Goal: Information Seeking & Learning: Learn about a topic

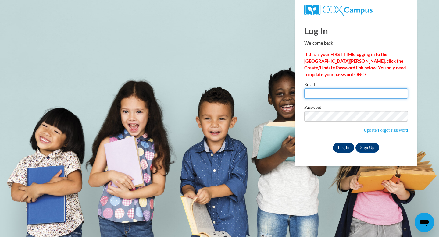
type input "[PERSON_NAME][EMAIL_ADDRESS][DOMAIN_NAME]"
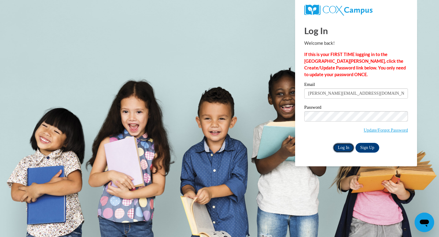
click at [346, 147] on input "Log In" at bounding box center [343, 148] width 21 height 10
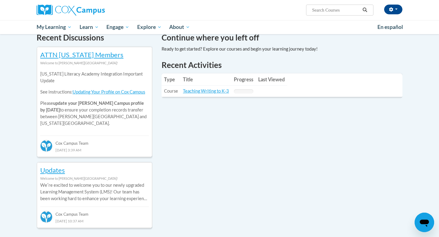
scroll to position [192, 0]
click at [212, 93] on link "Teaching Writing to K-3" at bounding box center [206, 90] width 46 height 5
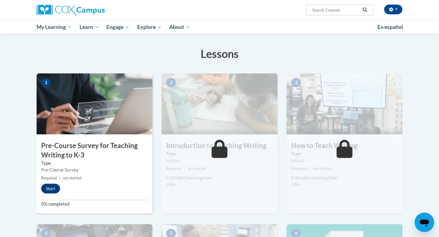
scroll to position [87, 0]
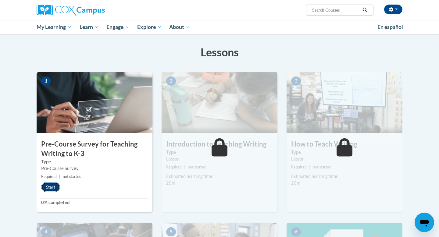
click at [52, 190] on button "Start" at bounding box center [50, 187] width 19 height 10
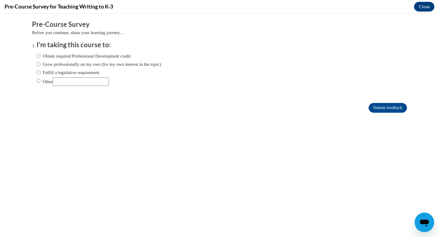
scroll to position [0, 0]
click at [38, 64] on input "Grow professionally on my own (for my own interest in the topic)." at bounding box center [39, 64] width 4 height 7
radio input "true"
click at [380, 109] on input "Submit feedback" at bounding box center [388, 108] width 38 height 10
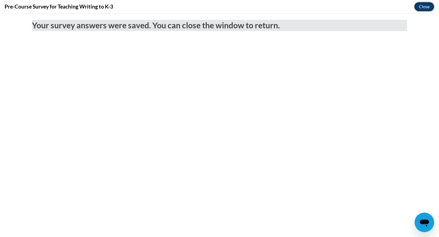
click at [424, 9] on button "Close" at bounding box center [424, 7] width 20 height 10
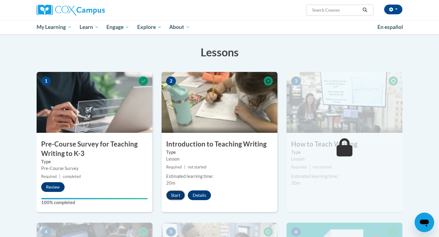
click at [173, 193] on button "Start" at bounding box center [175, 196] width 19 height 10
